Goal: Information Seeking & Learning: Learn about a topic

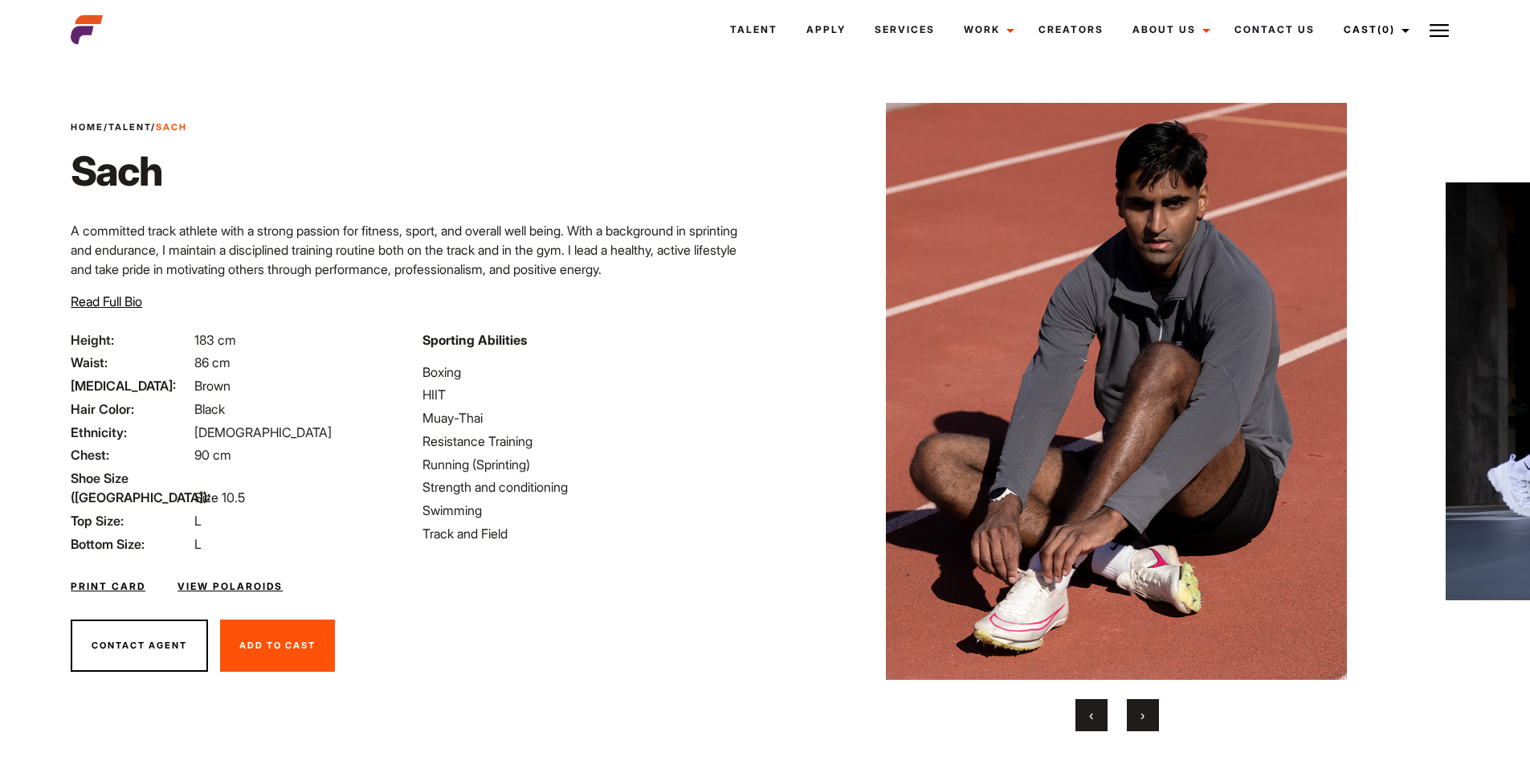
click at [1137, 716] on button "›" at bounding box center [1143, 715] width 32 height 32
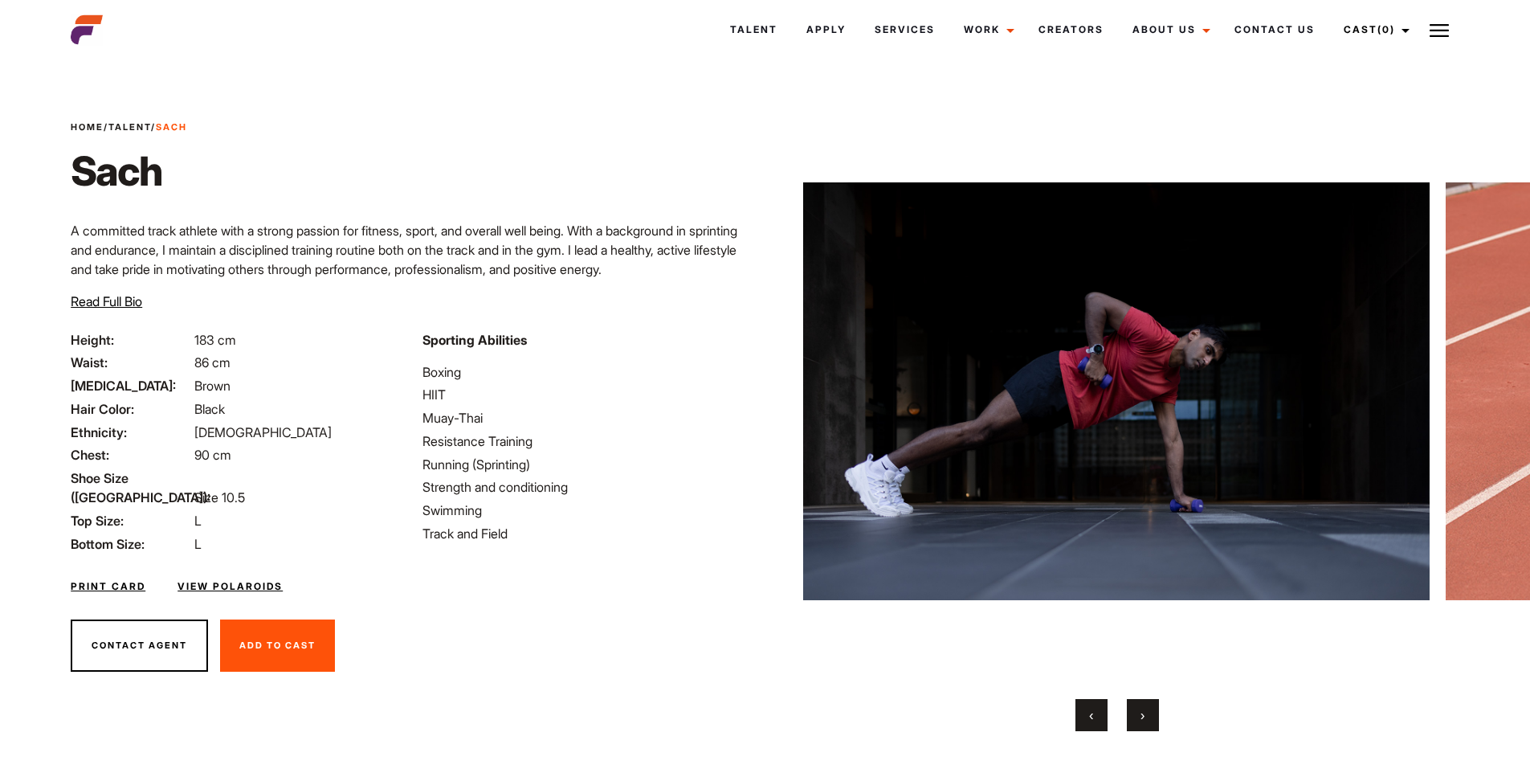
click at [1137, 716] on button "›" at bounding box center [1143, 715] width 32 height 32
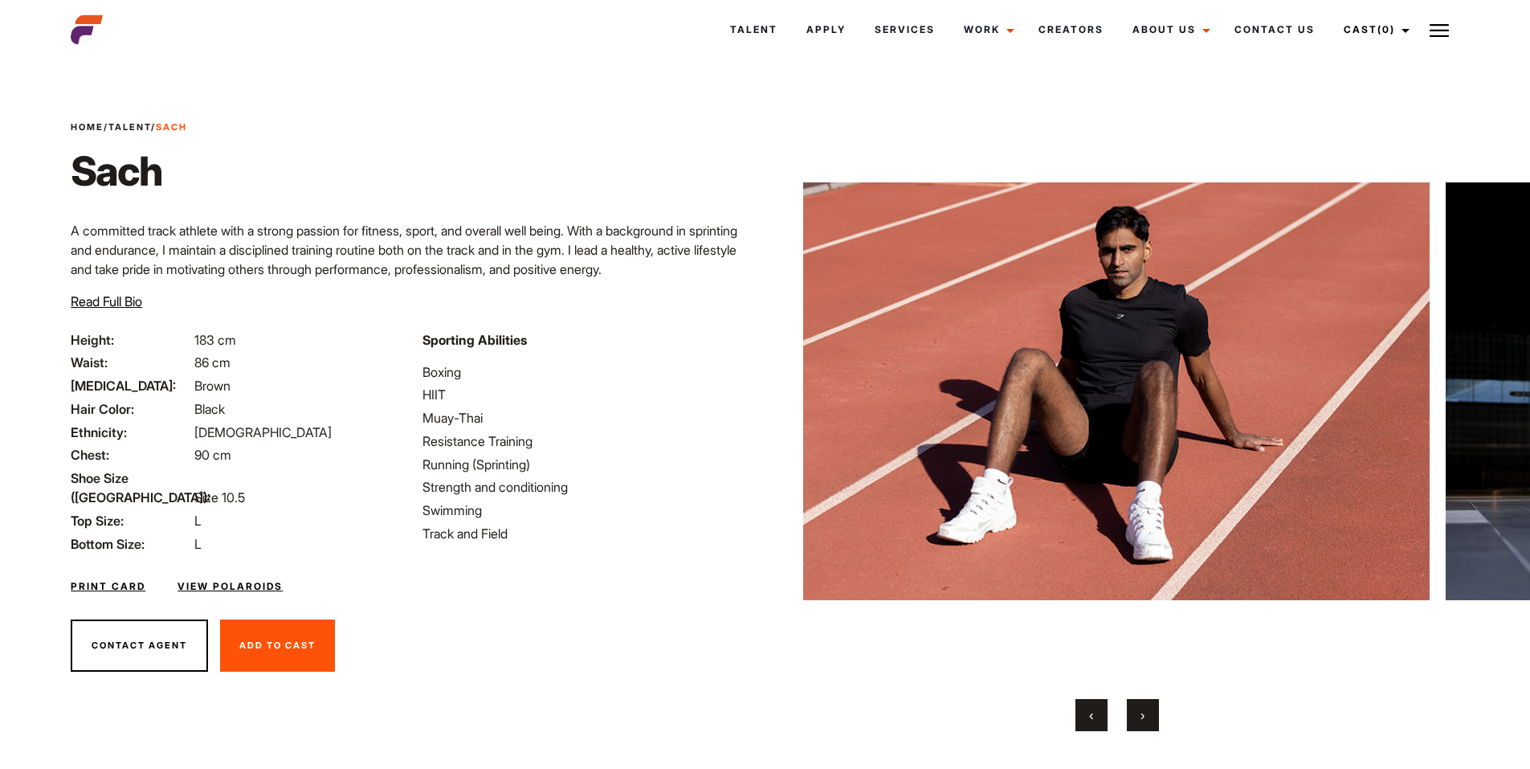
click at [1137, 716] on button "›" at bounding box center [1143, 715] width 32 height 32
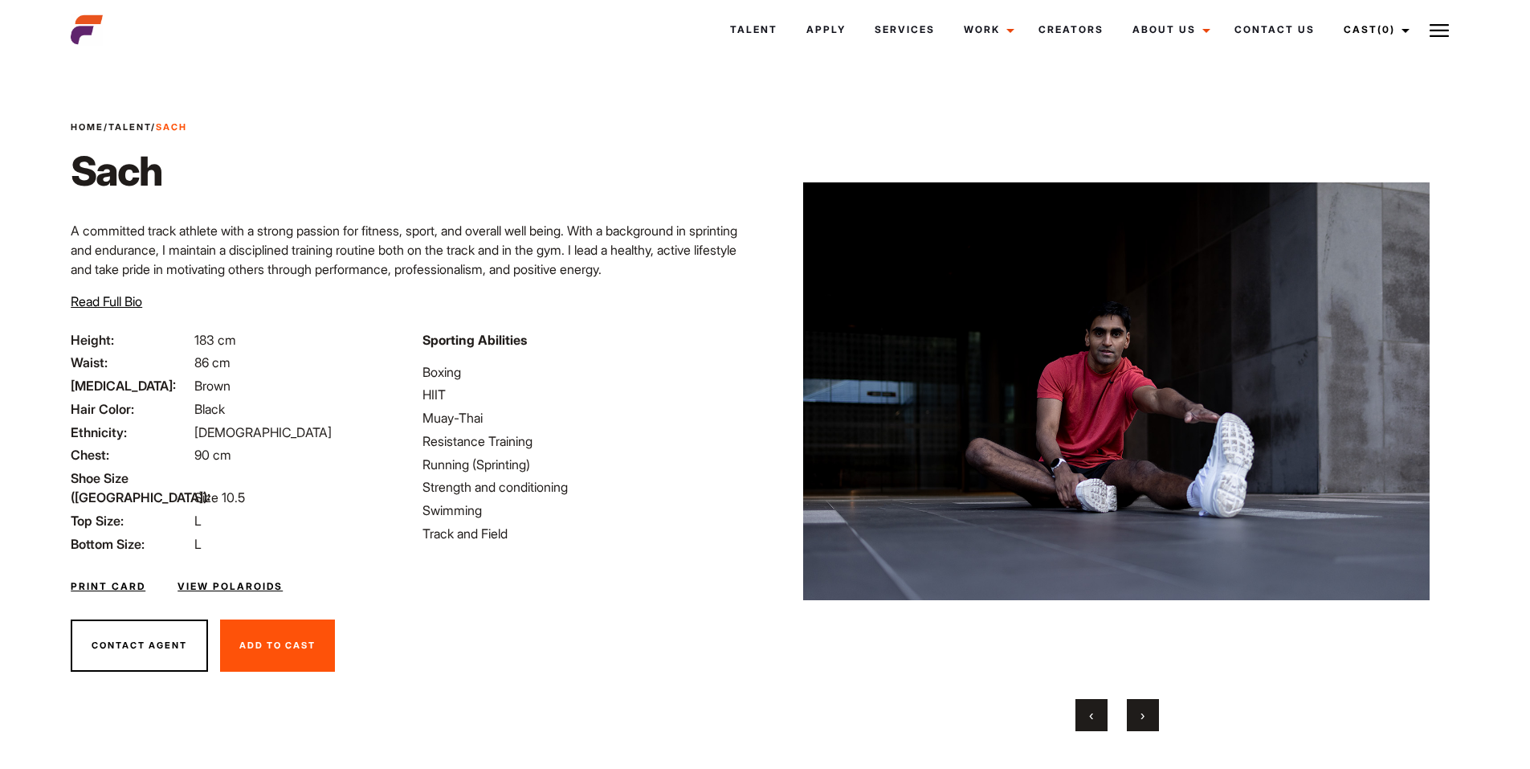
click at [1137, 716] on button "›" at bounding box center [1143, 715] width 32 height 32
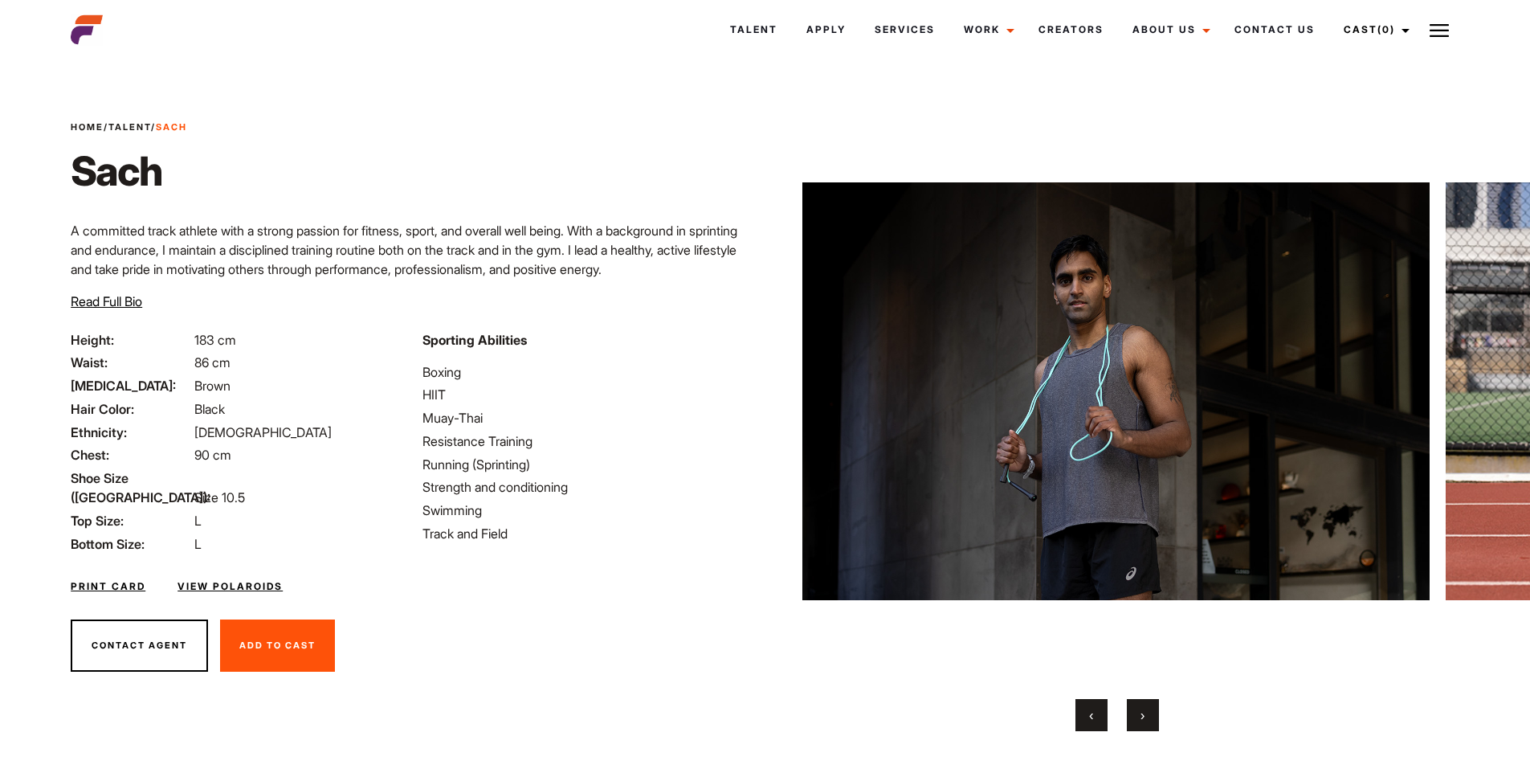
click at [1137, 716] on button "›" at bounding box center [1143, 715] width 32 height 32
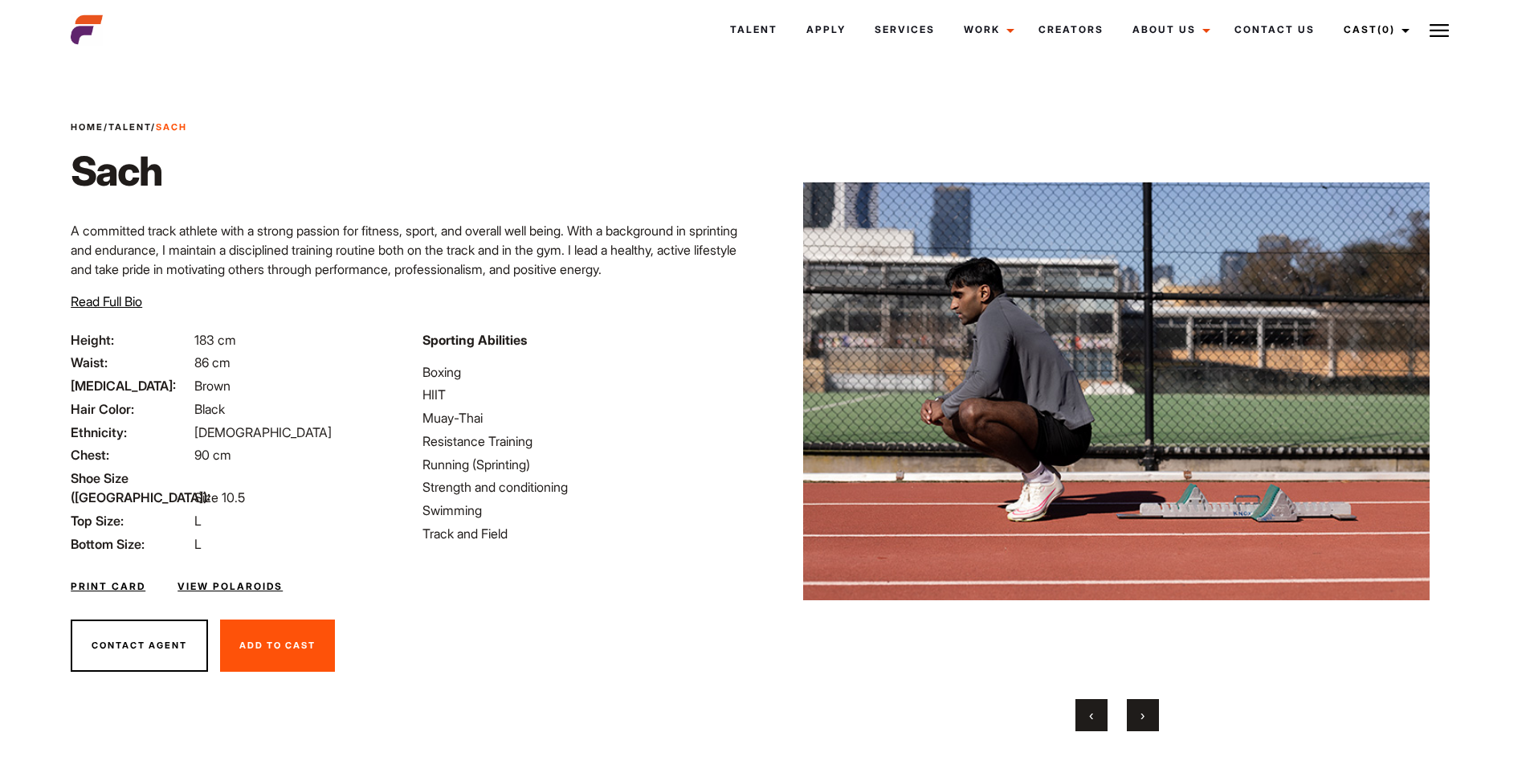
click at [1137, 716] on button "›" at bounding box center [1143, 715] width 32 height 32
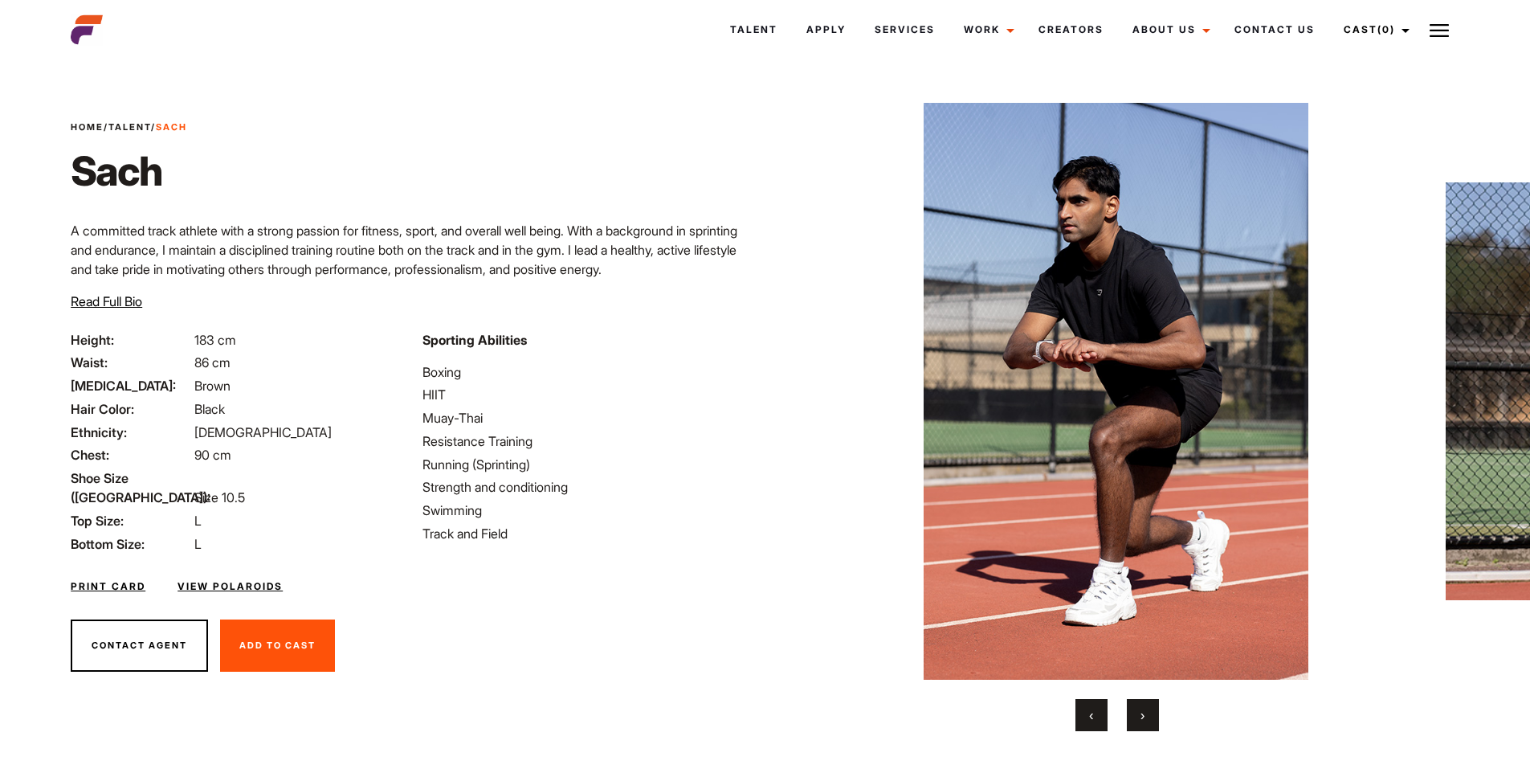
click at [1136, 716] on button "›" at bounding box center [1143, 715] width 32 height 32
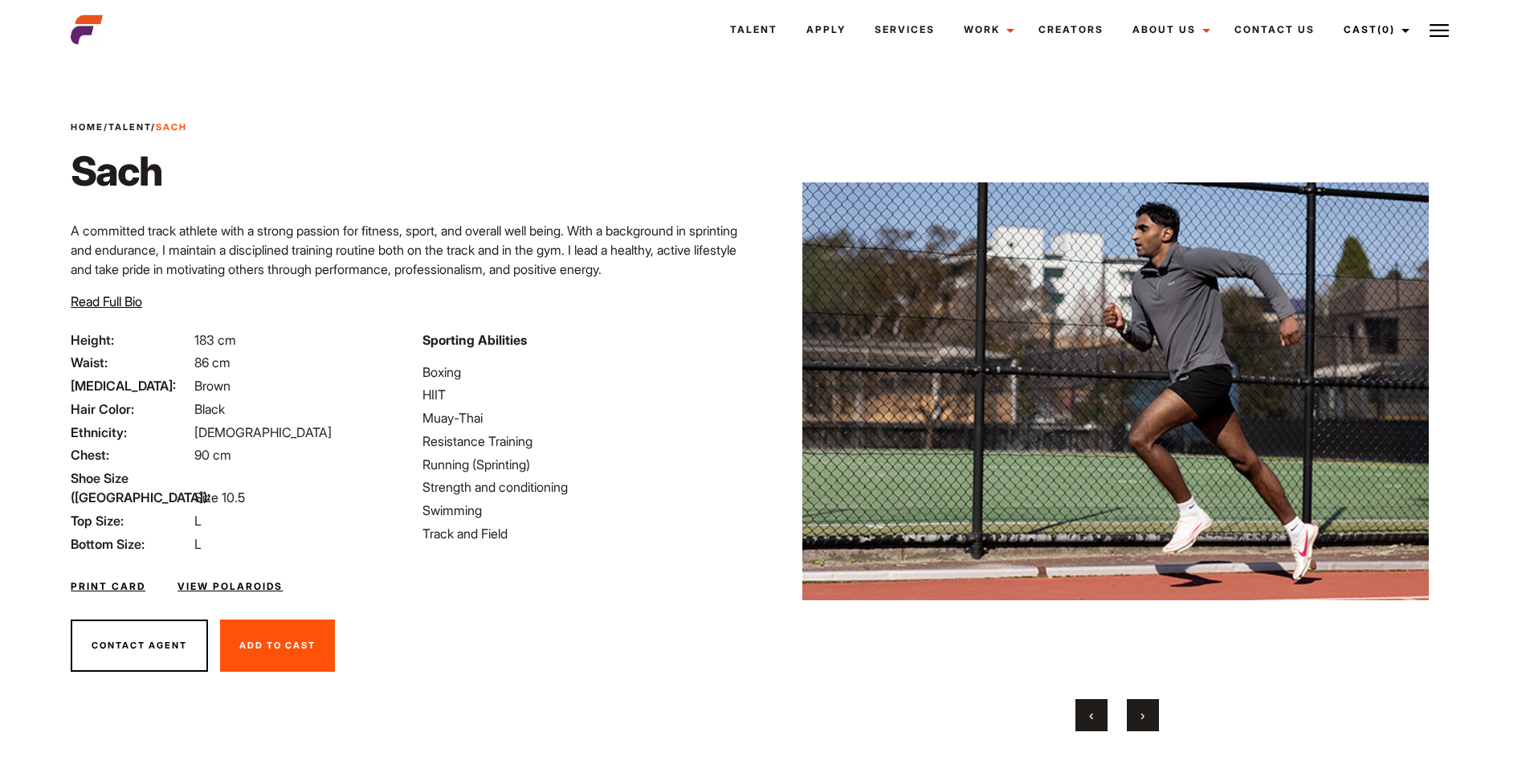
click at [1136, 716] on button "›" at bounding box center [1143, 715] width 32 height 32
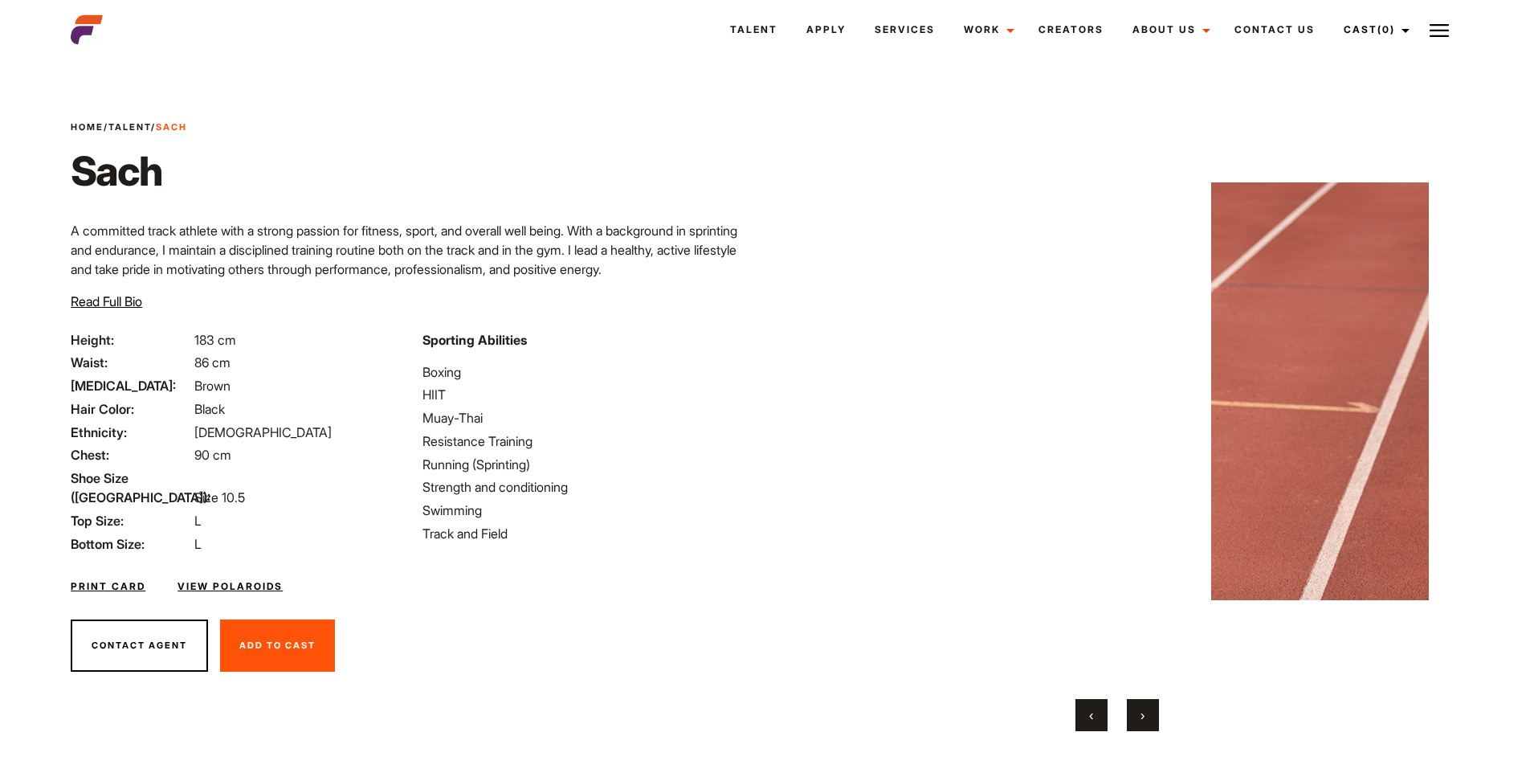
click at [1136, 716] on button "›" at bounding box center [1143, 715] width 32 height 32
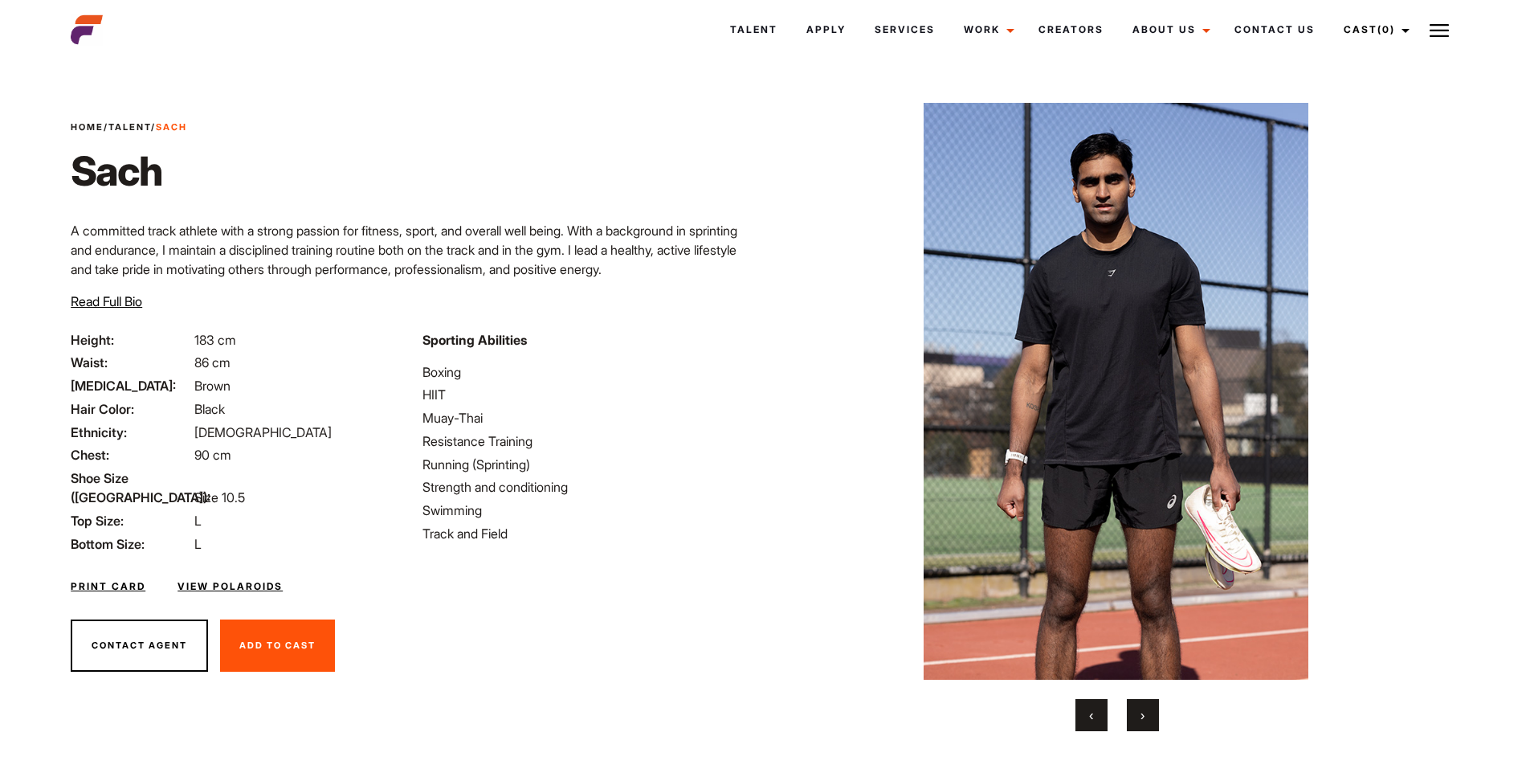
click at [1136, 716] on button "›" at bounding box center [1143, 715] width 32 height 32
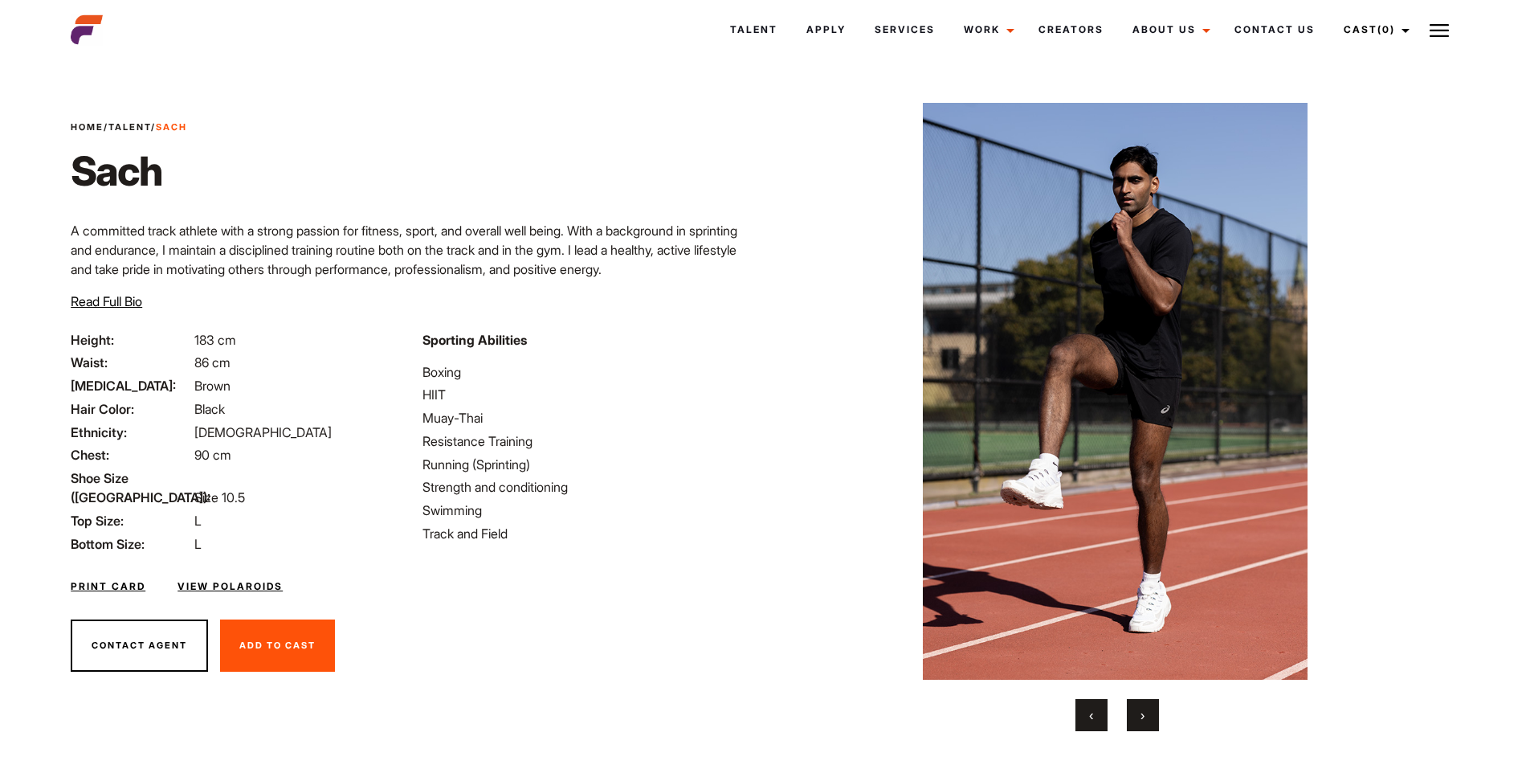
click at [1136, 716] on button "›" at bounding box center [1143, 715] width 32 height 32
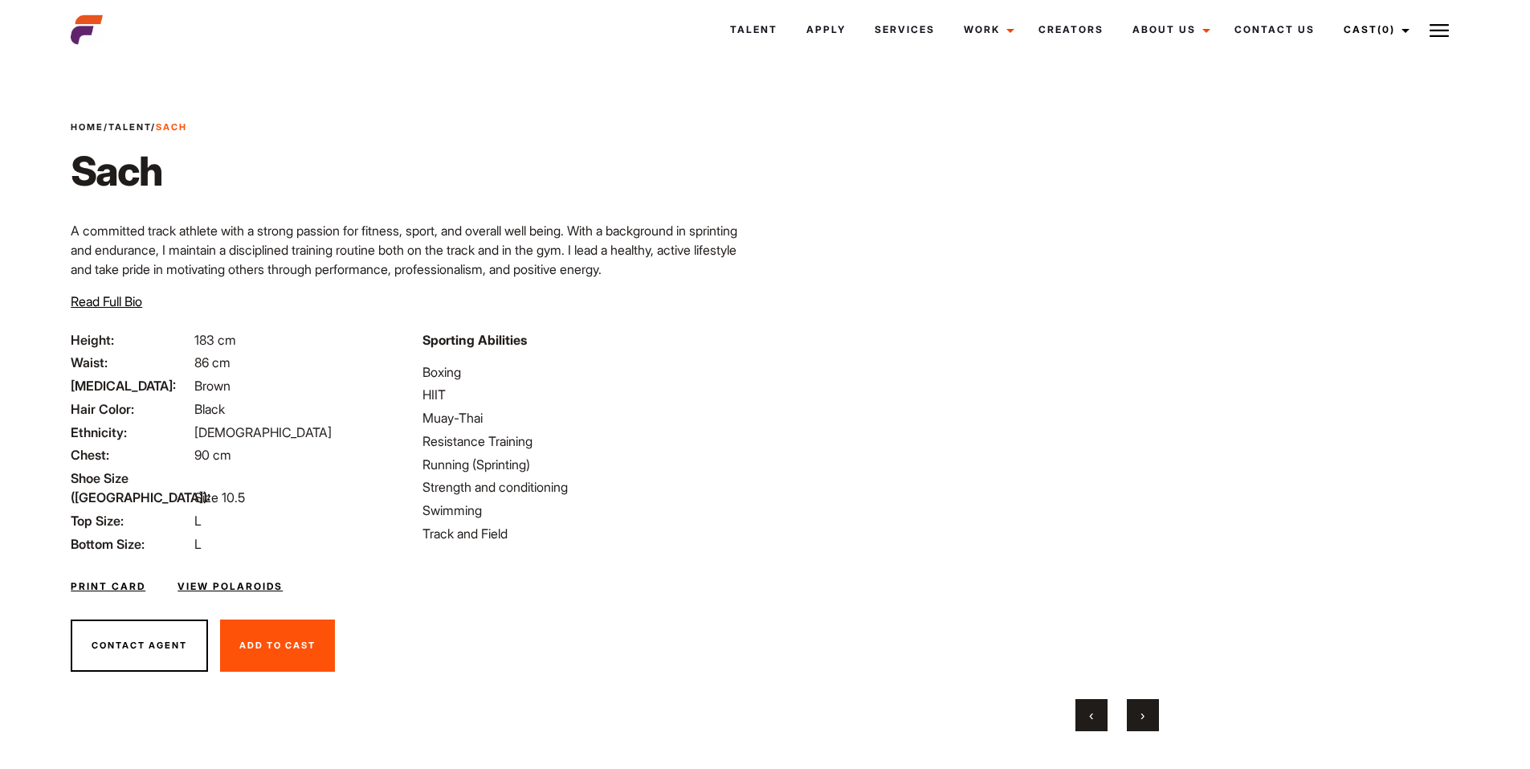
click at [1144, 716] on span "›" at bounding box center [1142, 715] width 4 height 16
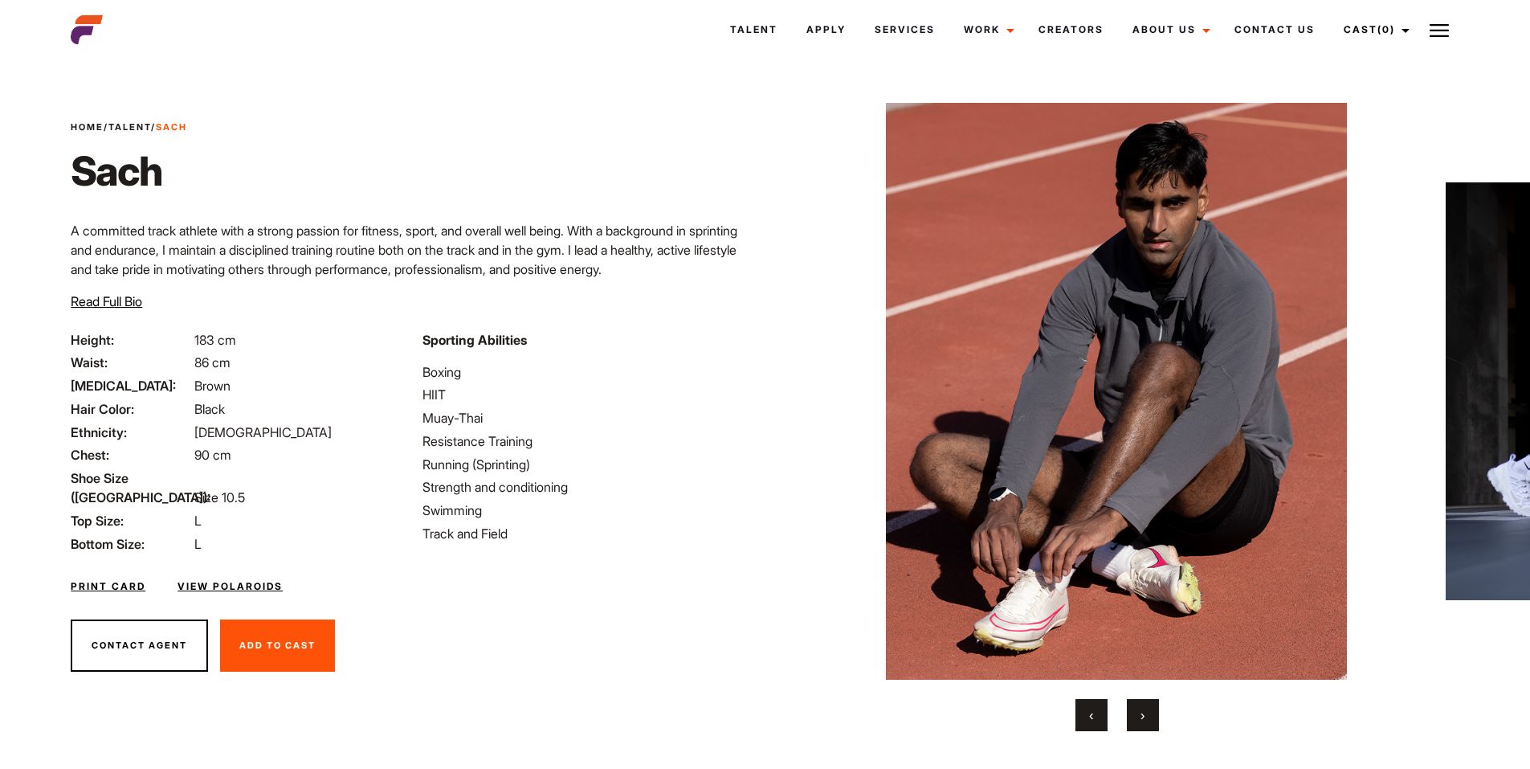
click at [1144, 716] on span "›" at bounding box center [1142, 715] width 4 height 16
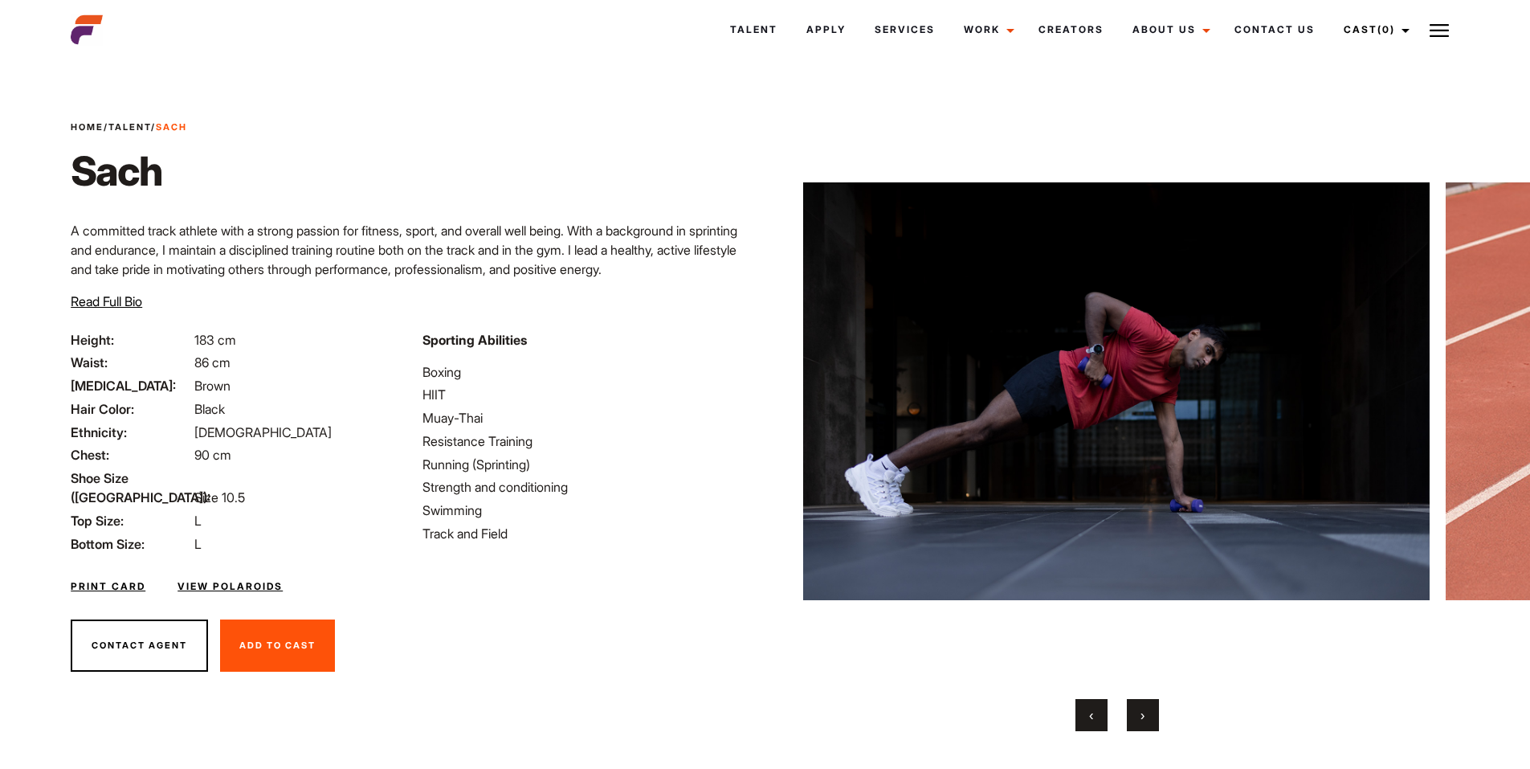
click at [102, 306] on span "Read Full Bio" at bounding box center [106, 301] width 71 height 16
